Goal: Information Seeking & Learning: Check status

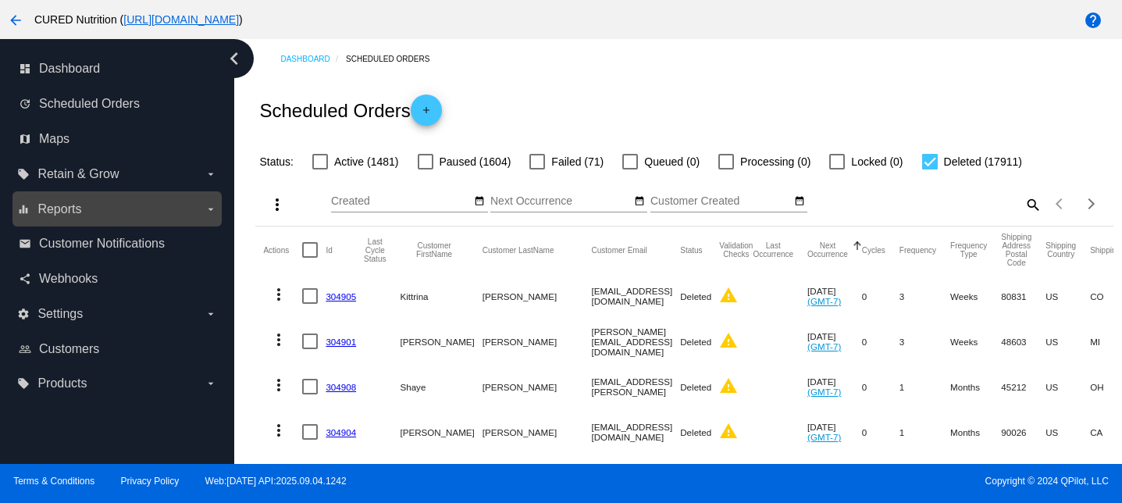
click at [100, 212] on label "equalizer Reports arrow_drop_down" at bounding box center [116, 209] width 199 height 25
click at [0, 0] on input "equalizer Reports arrow_drop_down" at bounding box center [0, 0] width 0 height 0
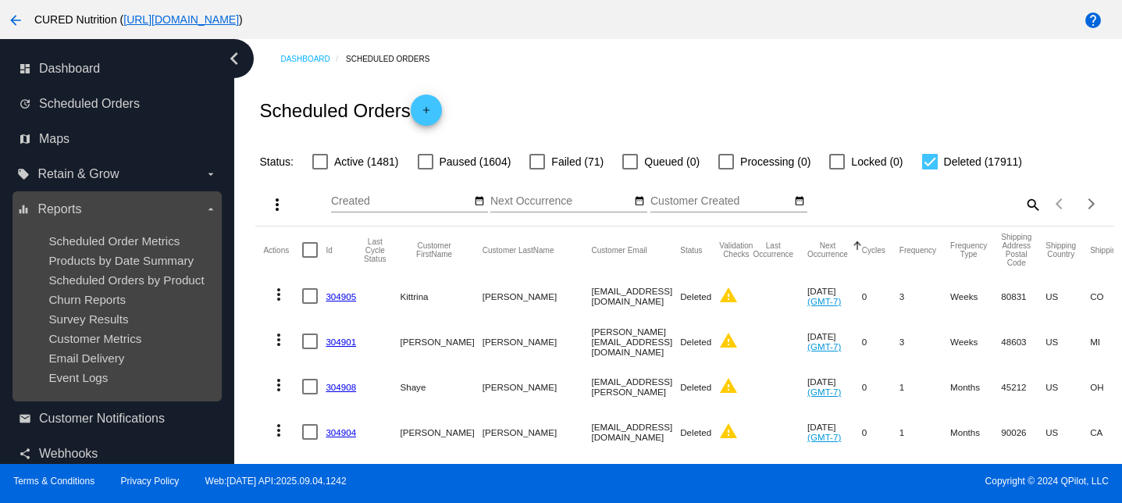
scroll to position [128, 0]
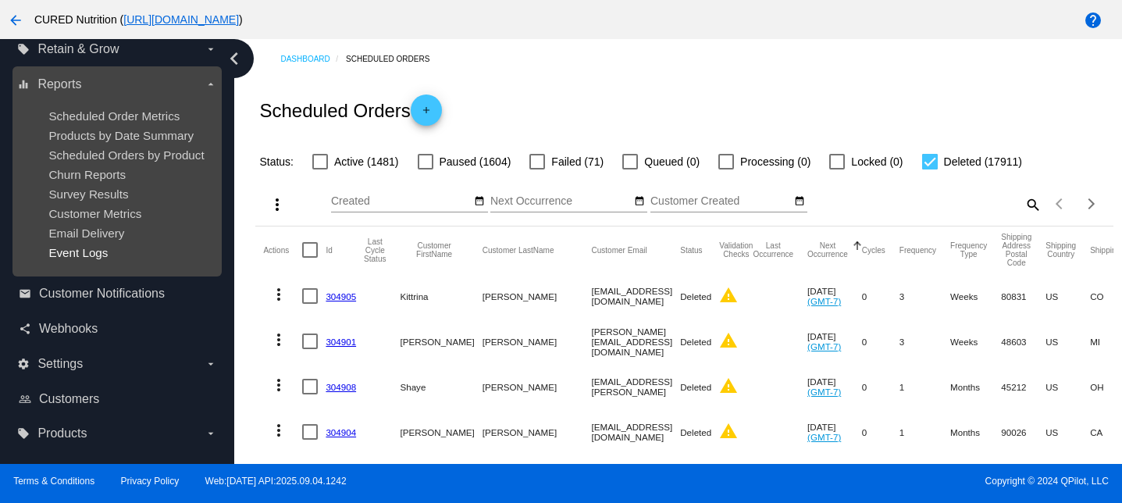
click at [86, 258] on span "Event Logs" at bounding box center [77, 252] width 59 height 13
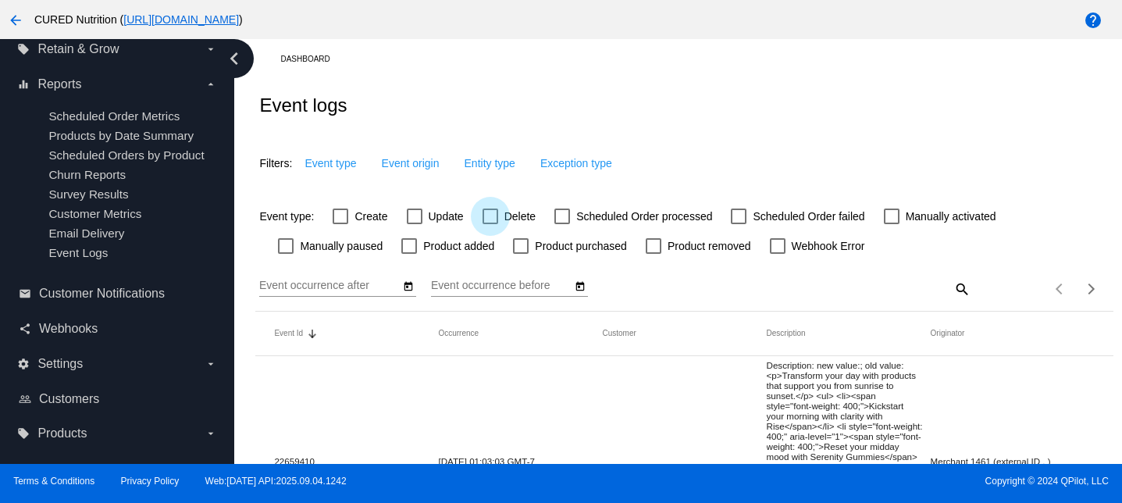
click at [485, 224] on div at bounding box center [491, 217] width 16 height 16
click at [490, 224] on input "Delete" at bounding box center [490, 224] width 1 height 1
checkbox input "true"
click at [416, 168] on span "Event origin" at bounding box center [427, 163] width 58 height 12
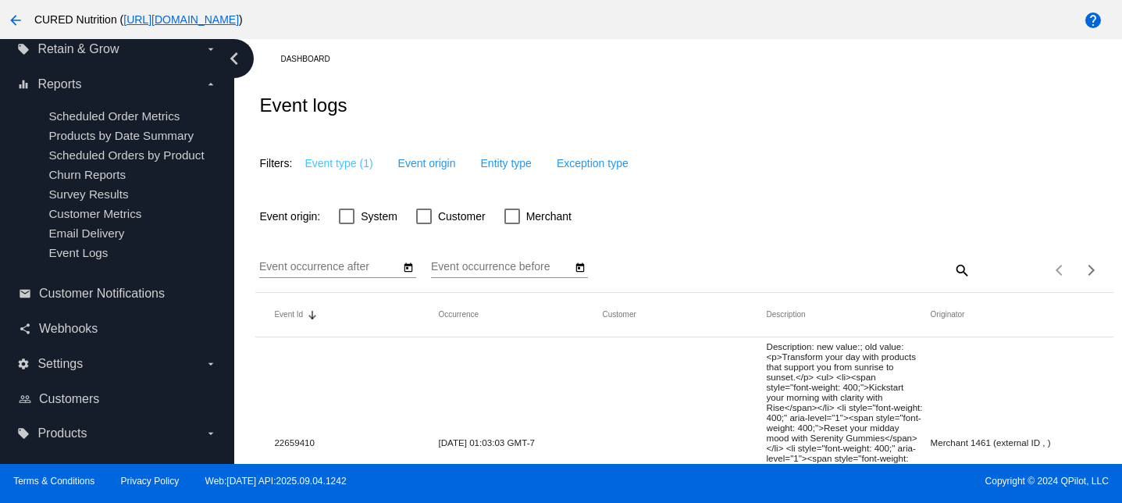
click at [421, 228] on div "Event origin: System Customer Merchant" at bounding box center [684, 210] width 858 height 52
click at [426, 216] on div at bounding box center [424, 217] width 16 height 16
click at [424, 224] on input "Customer" at bounding box center [423, 224] width 1 height 1
checkbox input "true"
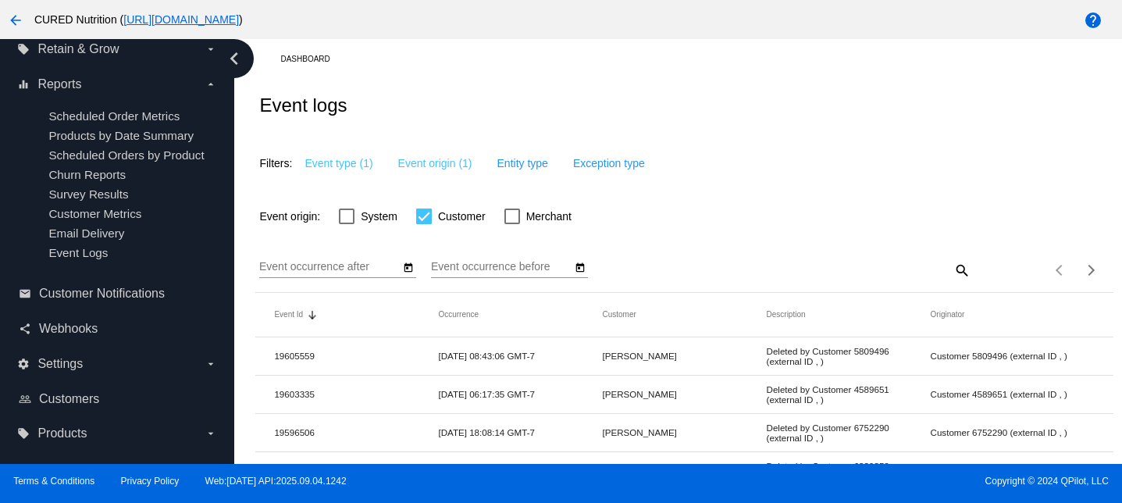
click at [407, 269] on icon "Open calendar" at bounding box center [409, 266] width 9 height 9
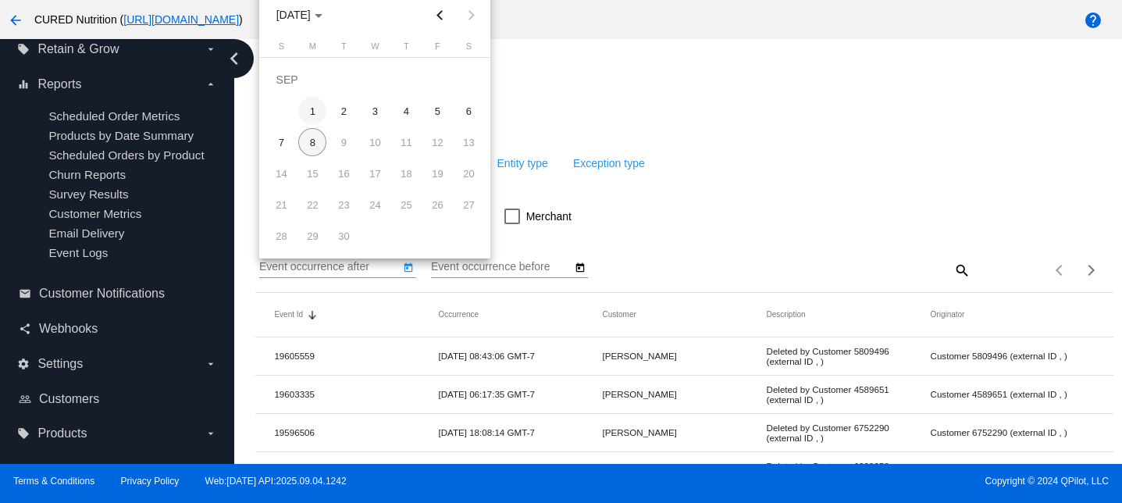
click at [317, 106] on div "1" at bounding box center [312, 111] width 28 height 28
type input "[DATE]"
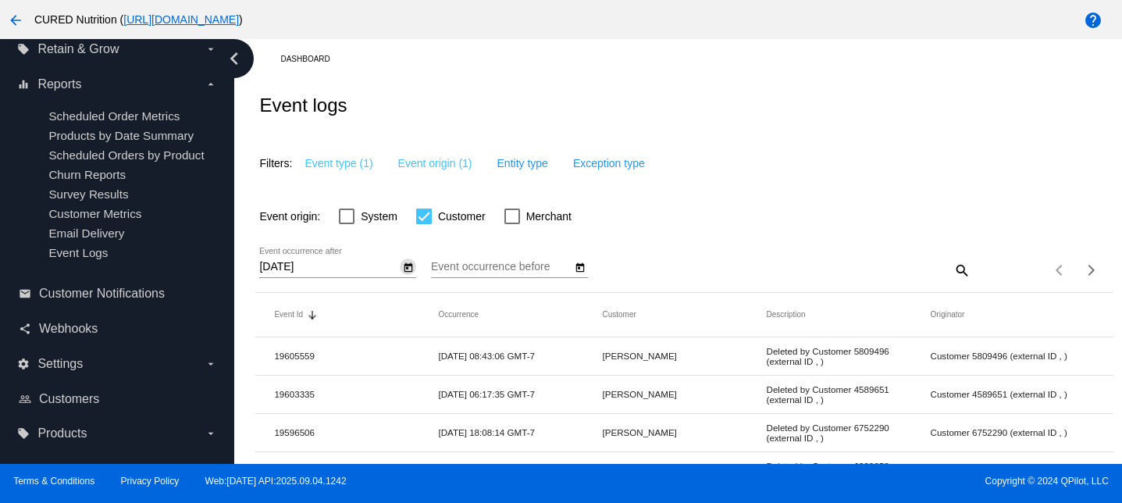
click at [583, 266] on icon "Open calendar" at bounding box center [580, 268] width 11 height 19
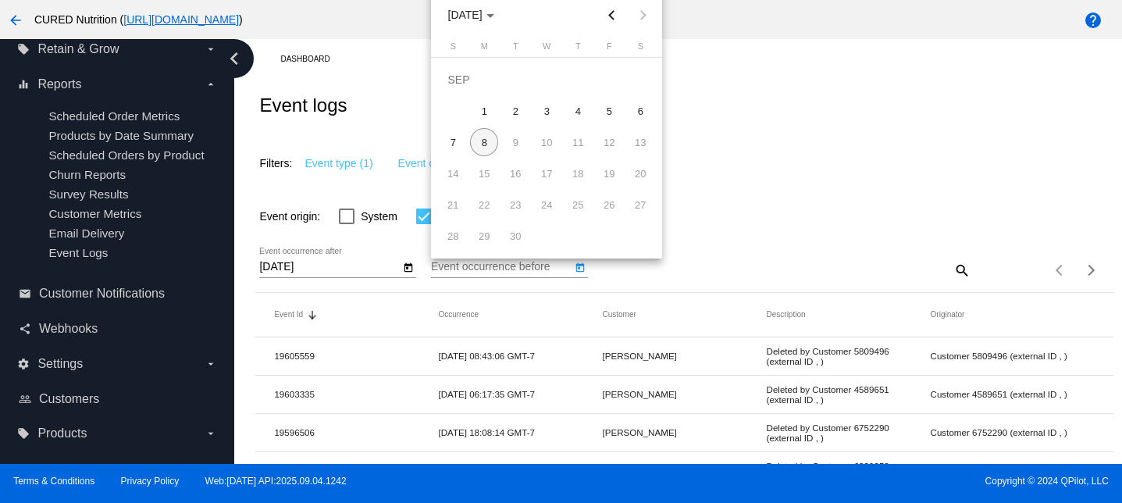
click at [494, 144] on div "8" at bounding box center [484, 142] width 28 height 28
type input "[DATE]"
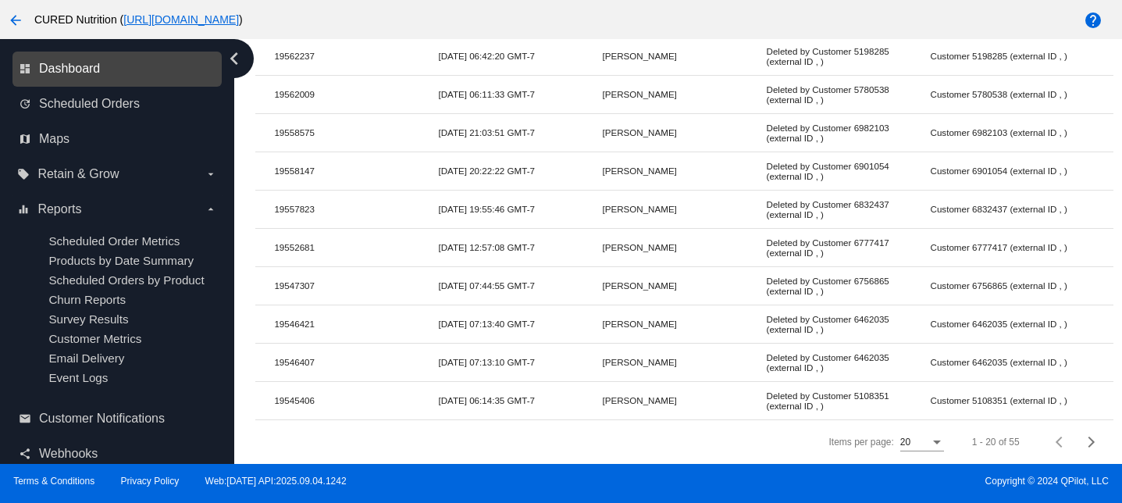
click at [92, 69] on span "Dashboard" at bounding box center [69, 69] width 61 height 14
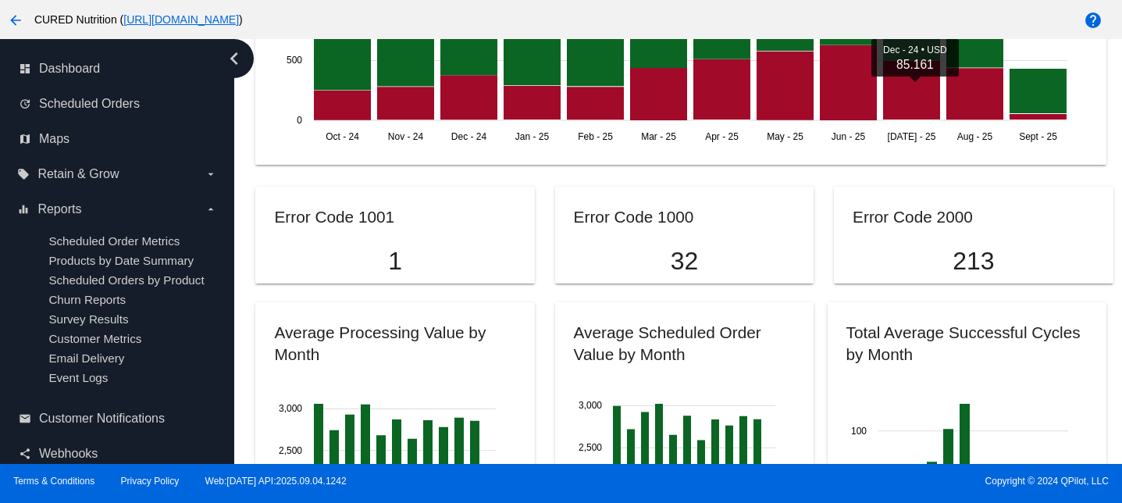
scroll to position [1101, 0]
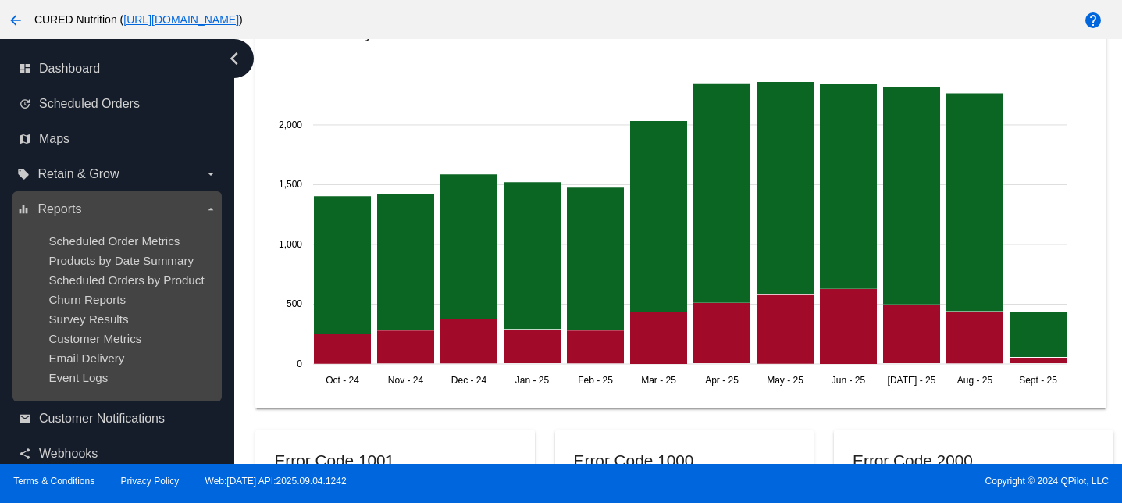
click at [79, 312] on ul "Scheduled Order Metrics Products by Date Summary Scheduled Orders by Product Ch…" at bounding box center [116, 309] width 199 height 175
click at [78, 321] on span "Survey Results" at bounding box center [88, 318] width 80 height 13
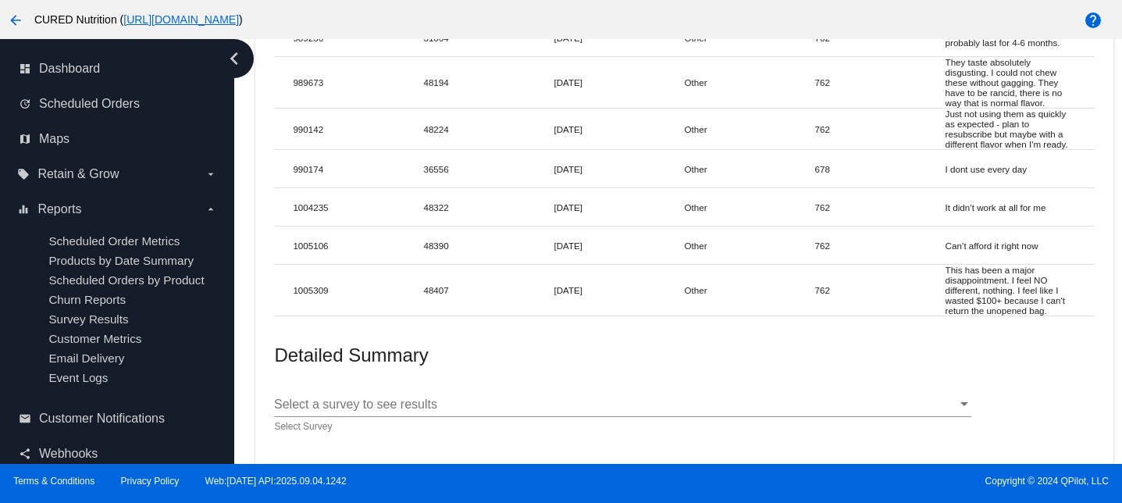
scroll to position [12849, 0]
click at [379, 391] on div "Select a survey to see results Select a survey to see results" at bounding box center [623, 399] width 698 height 35
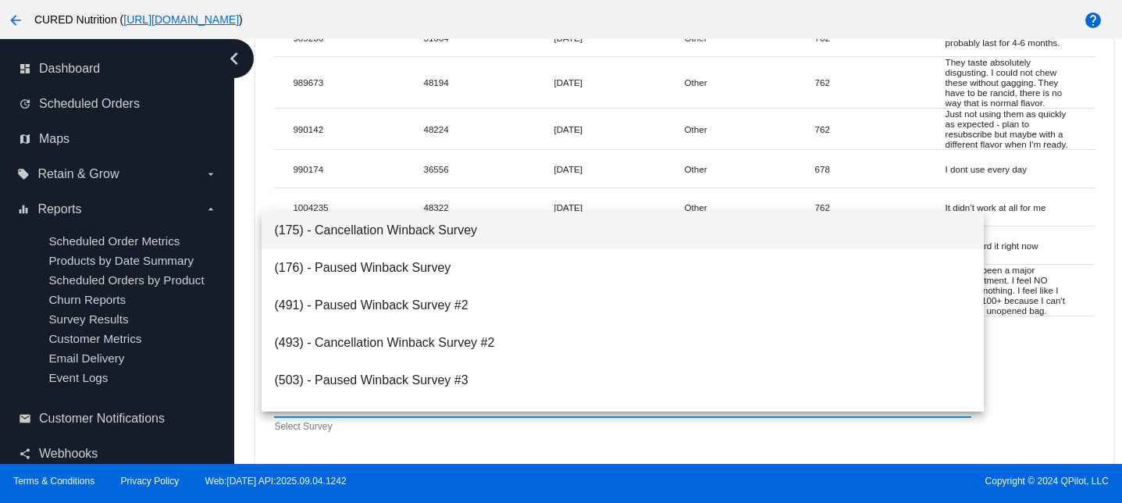
scroll to position [137, 0]
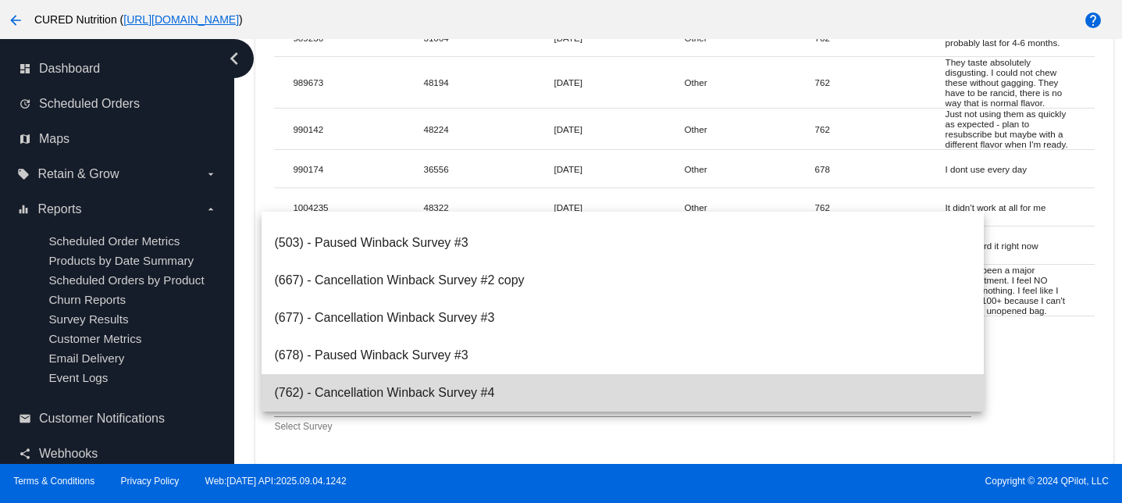
click at [366, 396] on span "(762) - Cancellation Winback Survey #4" at bounding box center [623, 392] width 698 height 37
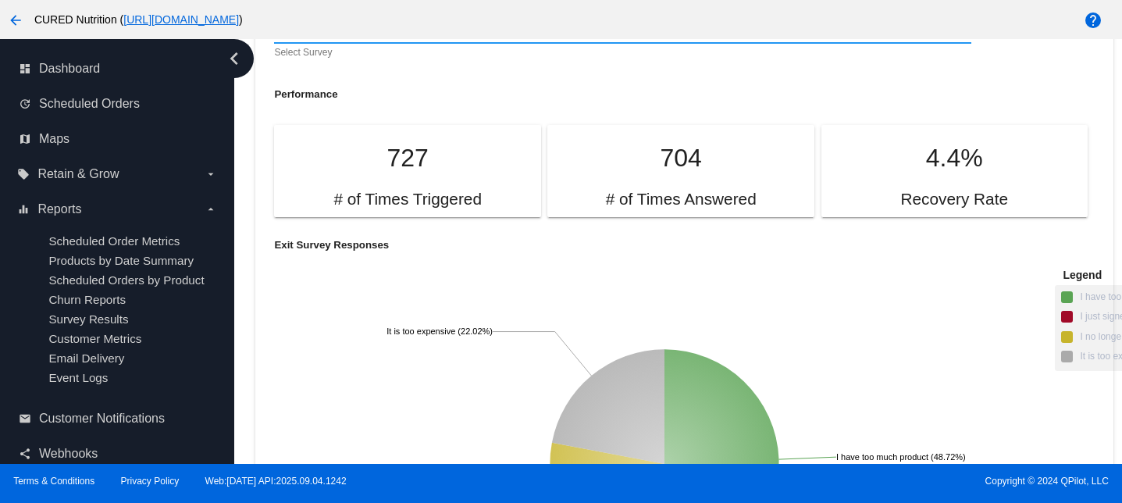
scroll to position [12974, 0]
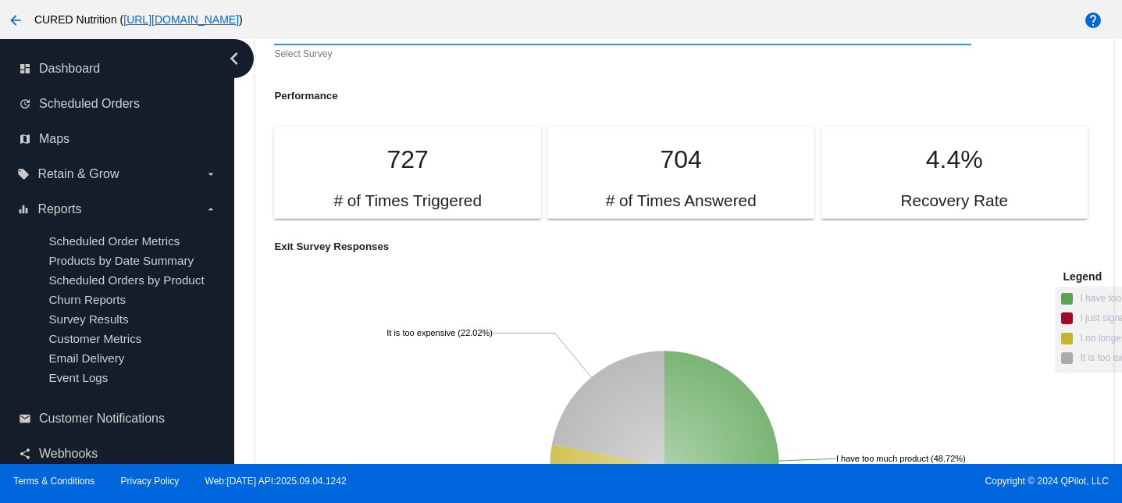
click at [469, 38] on span "(762) - Cancellation Winback Survey #4" at bounding box center [384, 31] width 220 height 13
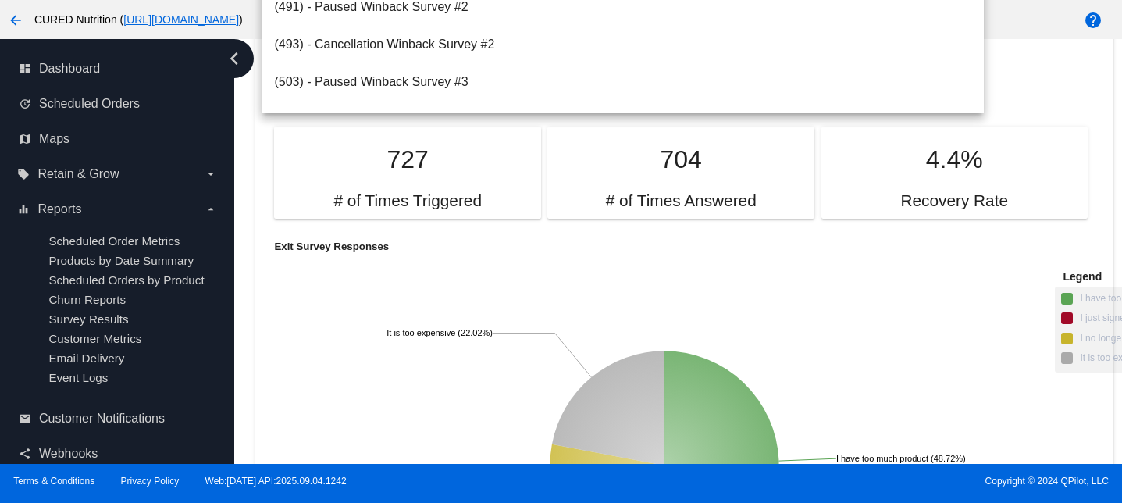
scroll to position [137, 0]
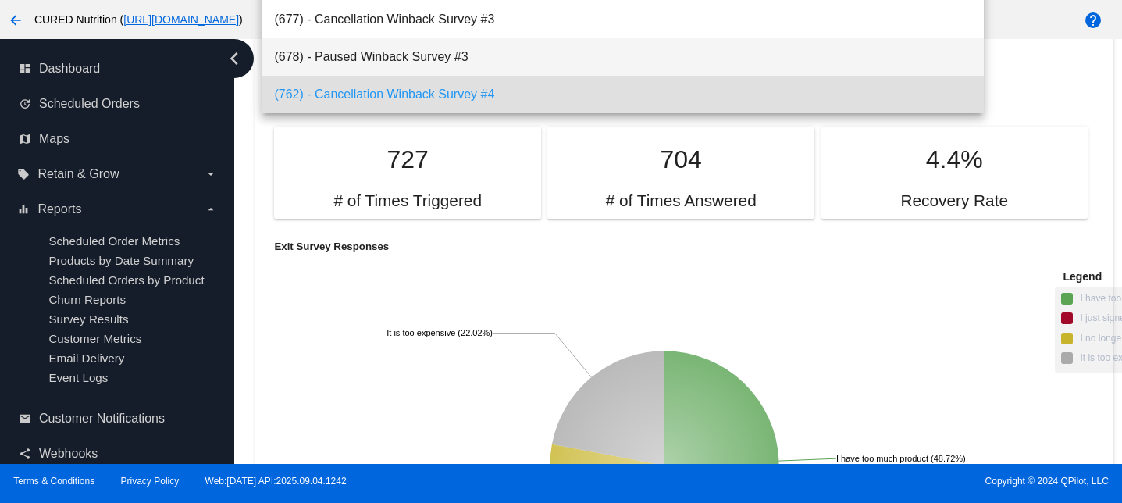
click at [430, 52] on span "(678) - Paused Winback Survey #3" at bounding box center [623, 56] width 698 height 37
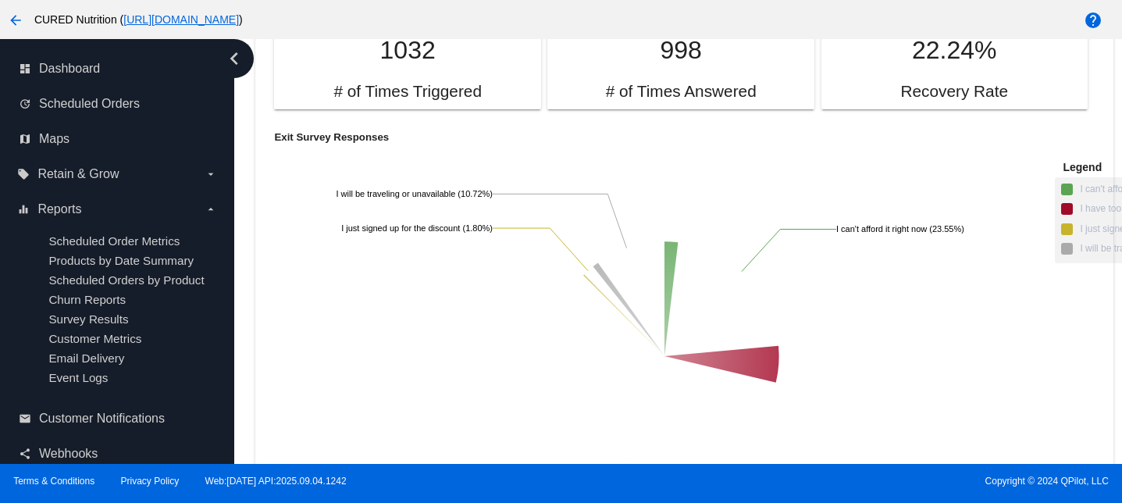
scroll to position [13085, 0]
